Goal: Task Accomplishment & Management: Complete application form

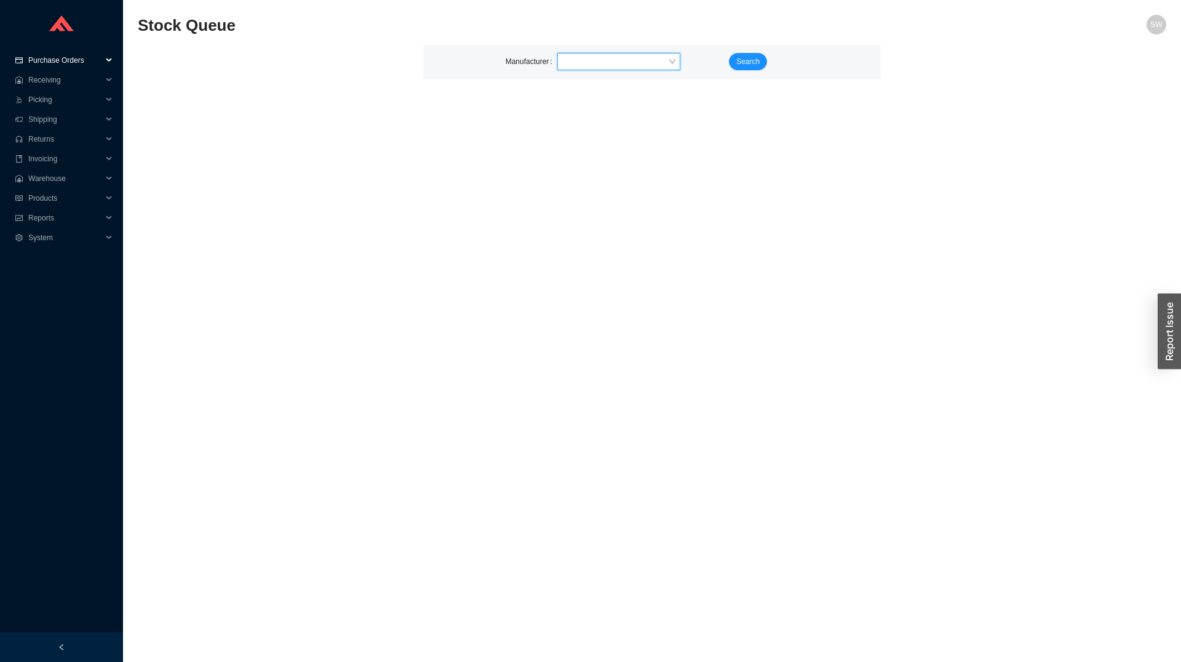
click at [66, 55] on span "Purchase Orders" at bounding box center [65, 60] width 74 height 20
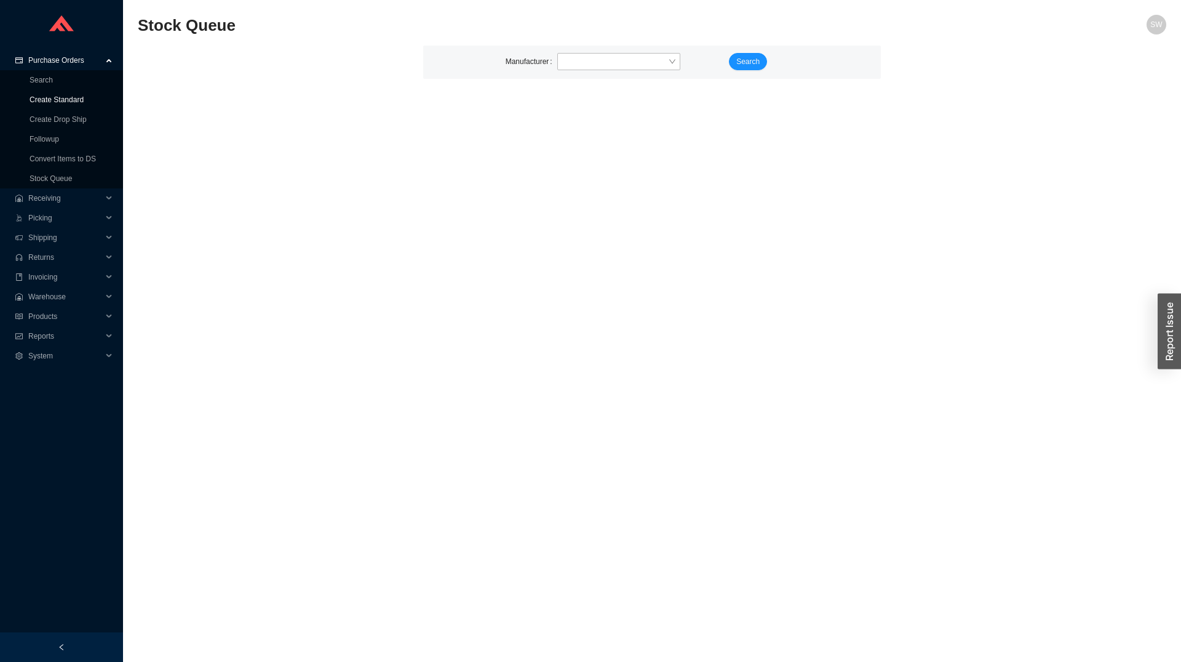
click at [63, 103] on link "Create Standard" at bounding box center [57, 99] width 54 height 9
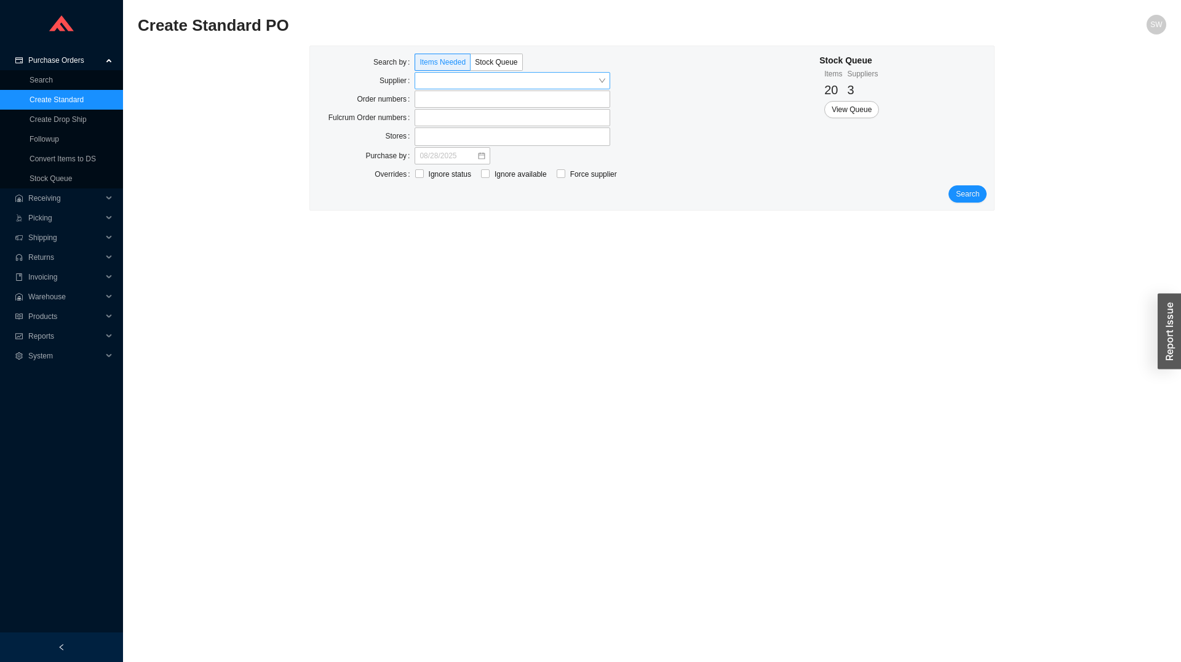
click at [443, 86] on input "search" at bounding box center [509, 81] width 178 height 16
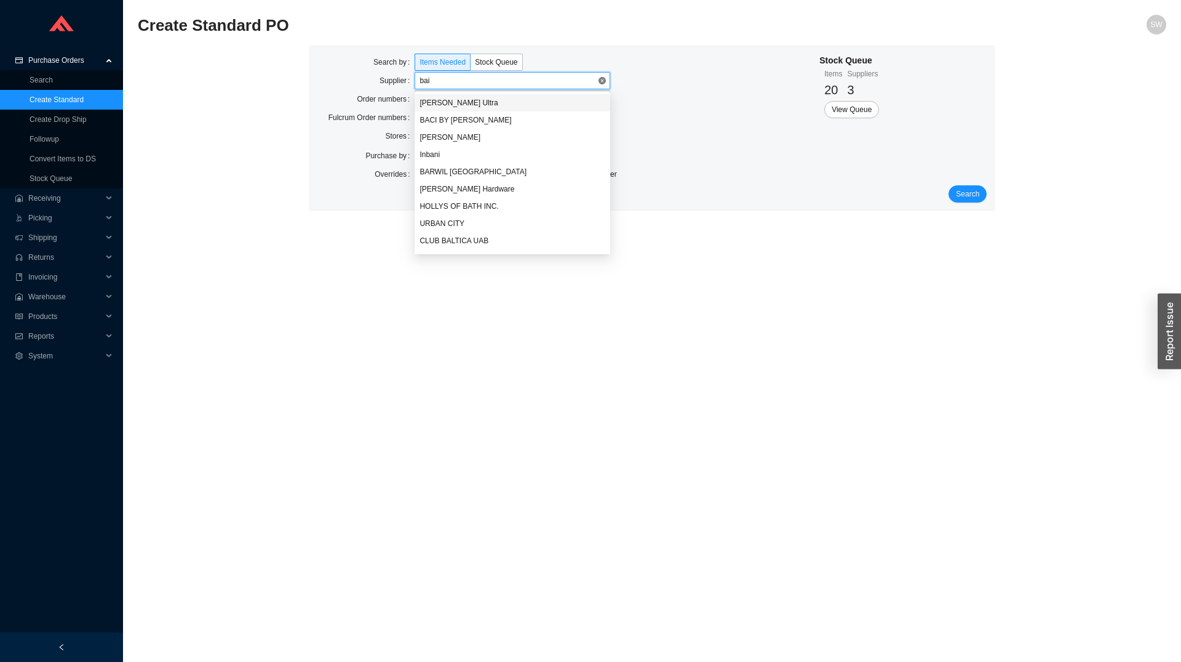
type input "[PERSON_NAME]"
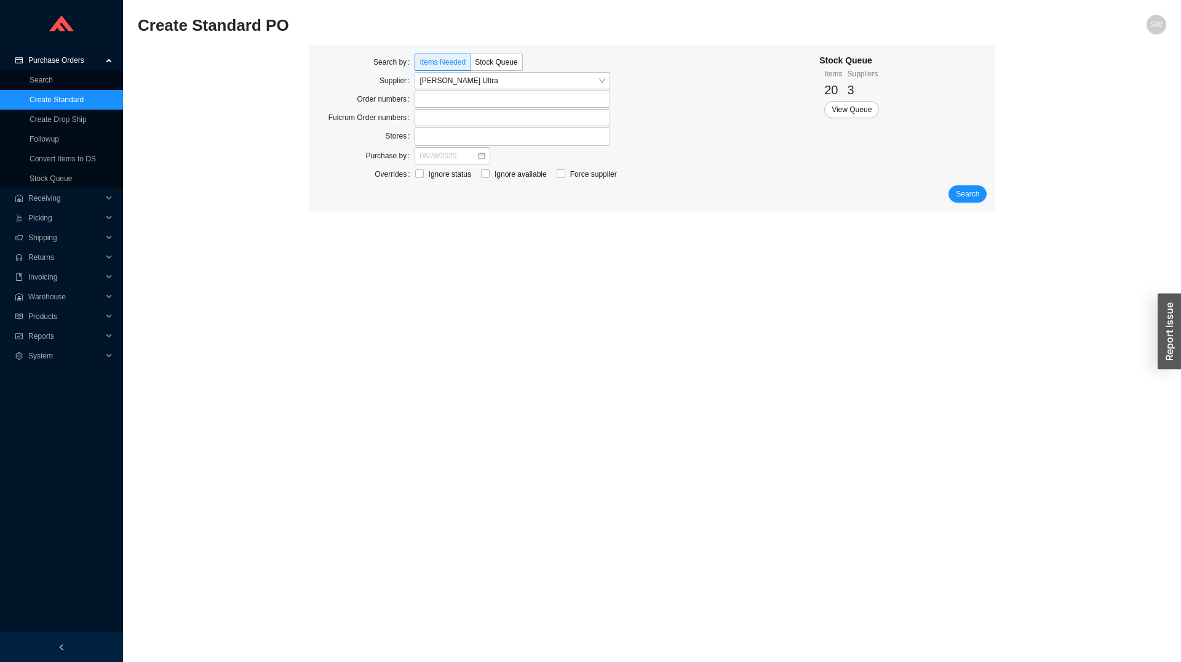
click at [961, 203] on div "Search by Items Needed Stock Queue Supplier [PERSON_NAME] Ultra Order numbers F…" at bounding box center [652, 128] width 685 height 164
click at [965, 199] on span "Search" at bounding box center [967, 194] width 23 height 12
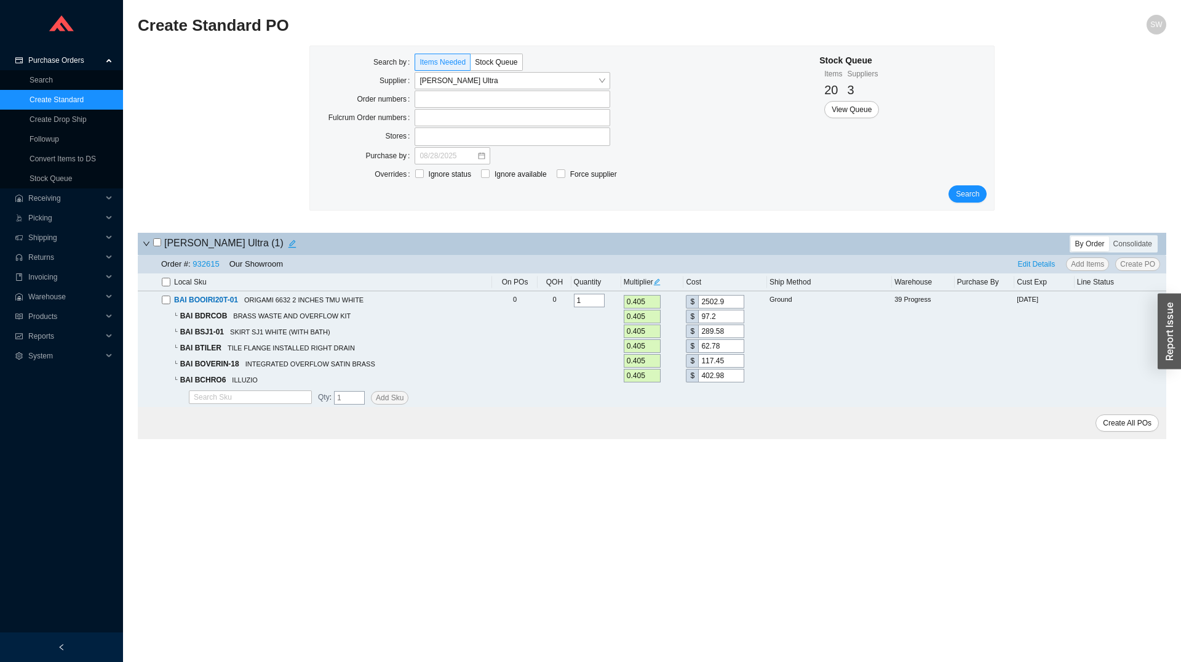
click at [154, 284] on th "Local Sku" at bounding box center [315, 282] width 354 height 18
click at [166, 282] on input "checkbox" at bounding box center [166, 282] width 9 height 9
checkbox input "true"
click at [1135, 265] on span "Create PO" at bounding box center [1138, 264] width 35 height 12
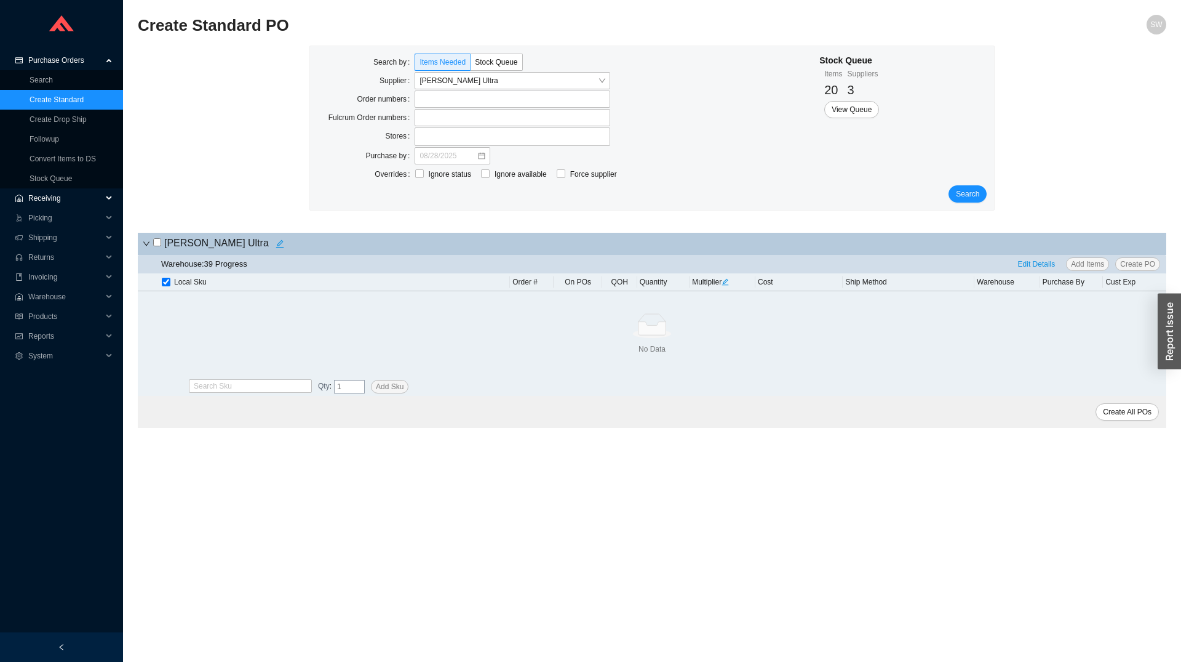
click at [47, 196] on span "Receiving" at bounding box center [65, 198] width 74 height 20
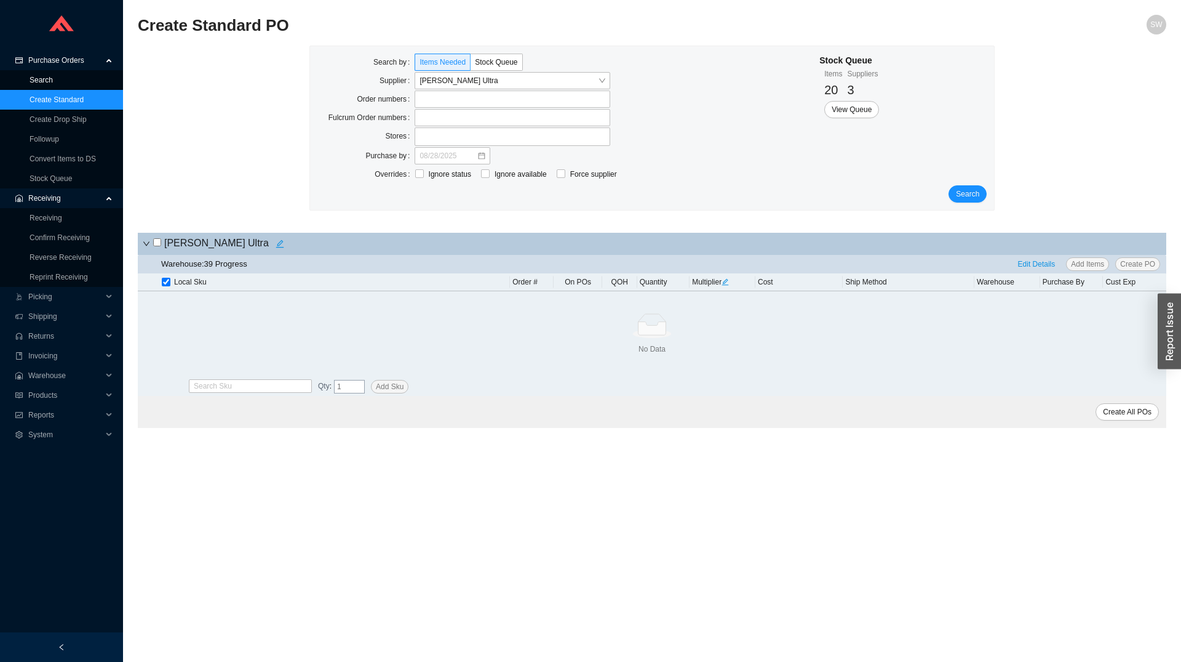
click at [38, 84] on link "Search" at bounding box center [41, 80] width 23 height 9
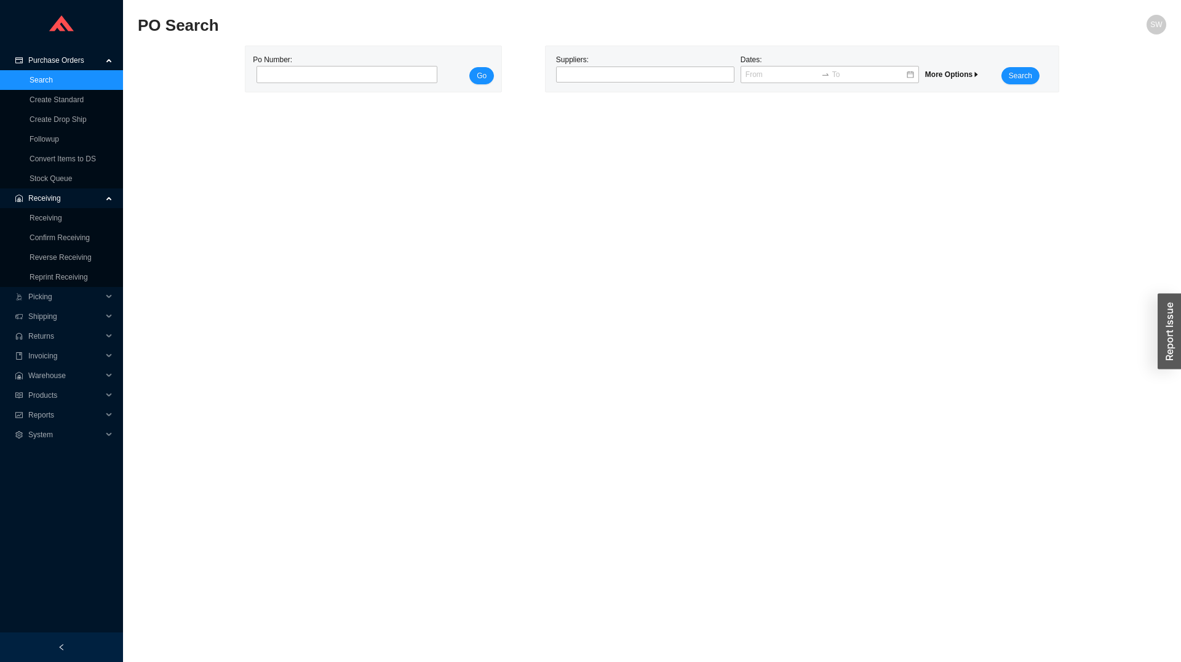
click at [38, 81] on link "Search" at bounding box center [41, 80] width 23 height 9
click at [61, 174] on link "Stock Queue" at bounding box center [51, 178] width 42 height 9
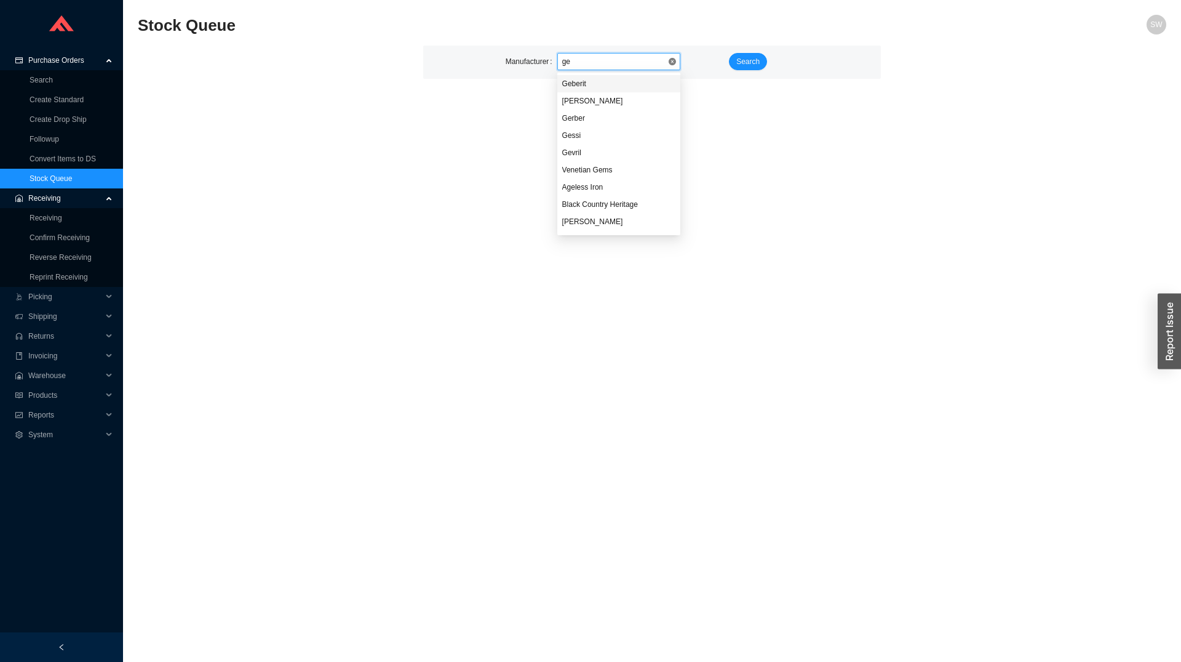
type input "geb"
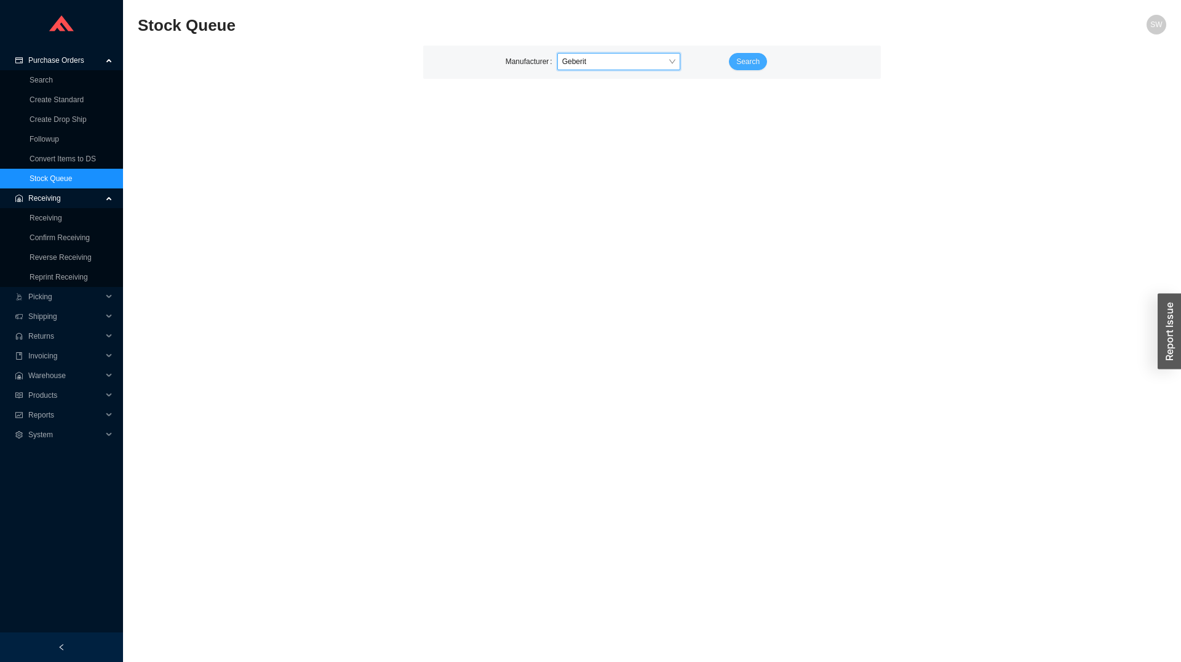
click at [747, 63] on span "Search" at bounding box center [748, 61] width 23 height 12
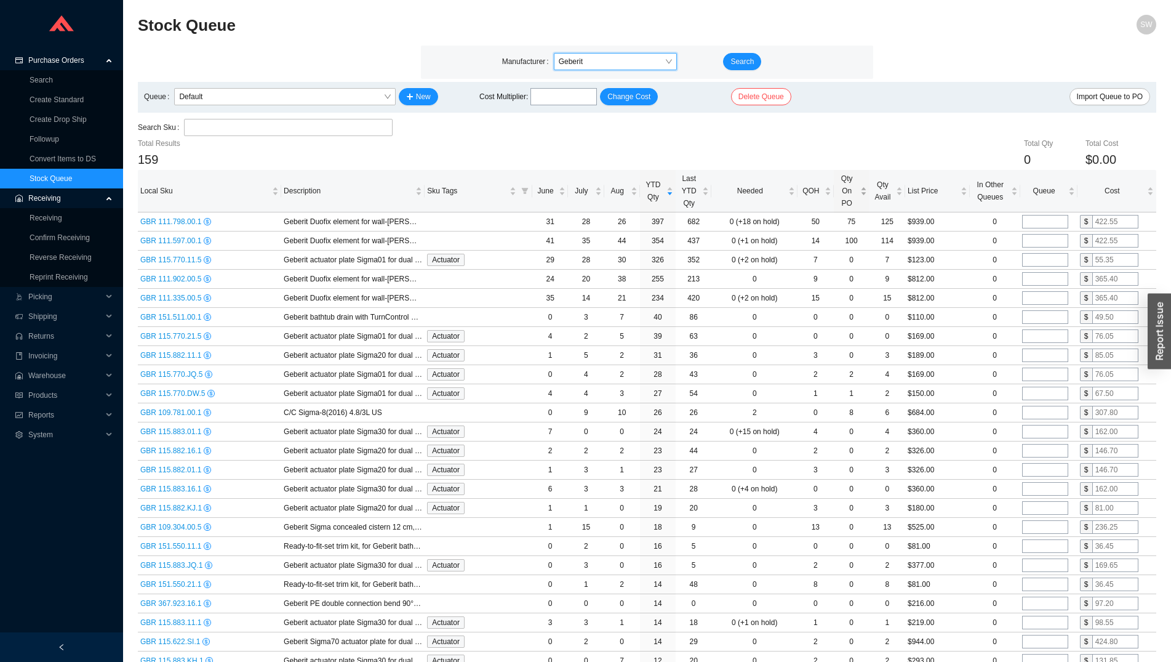
click at [844, 197] on span "Qty On PO" at bounding box center [847, 190] width 22 height 37
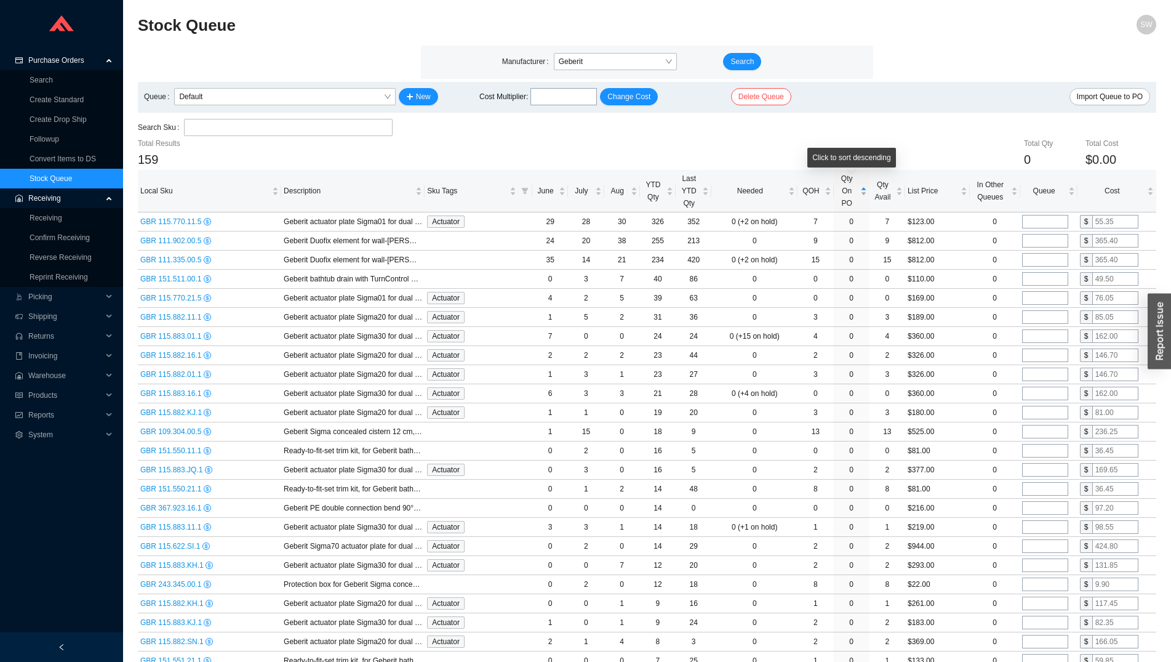
click at [844, 197] on span "Qty On PO" at bounding box center [847, 190] width 22 height 37
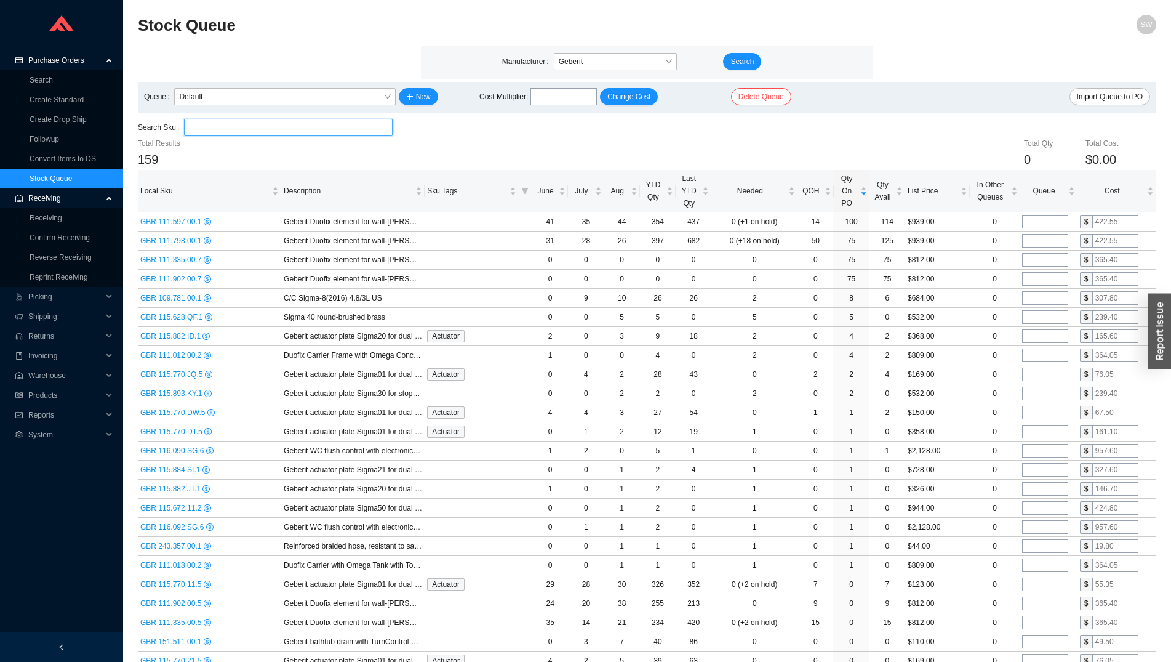
click at [228, 127] on input "search" at bounding box center [288, 127] width 198 height 16
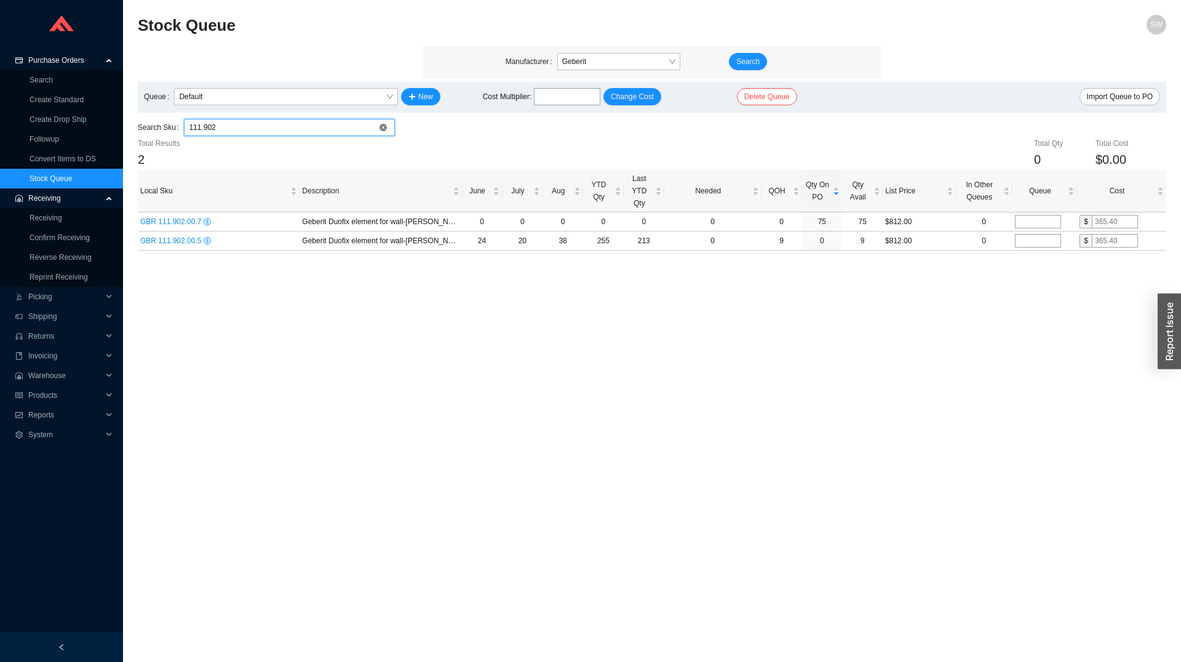
click at [249, 130] on input "111.902" at bounding box center [289, 127] width 201 height 16
type input "111.902"
click at [548, 350] on main "Stock Queue SW Manufacturer Geberit Search Queue Default New Cost Multiplier : …" at bounding box center [652, 338] width 1029 height 647
